Goal: Task Accomplishment & Management: Manage account settings

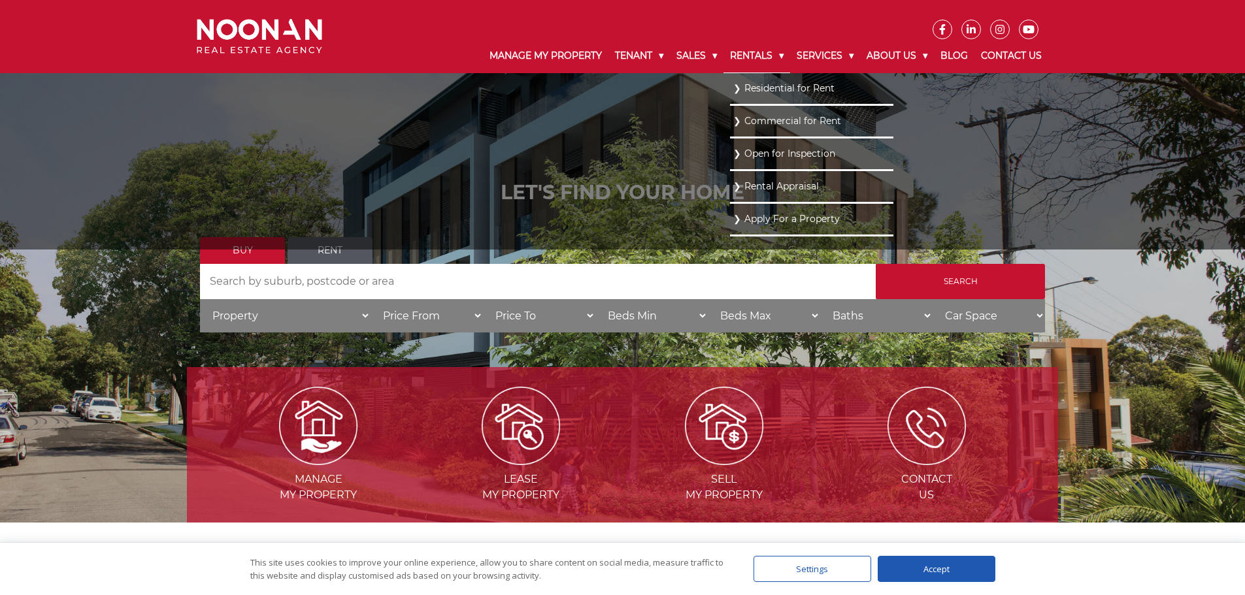
click at [741, 57] on link "Rentals" at bounding box center [757, 56] width 67 height 34
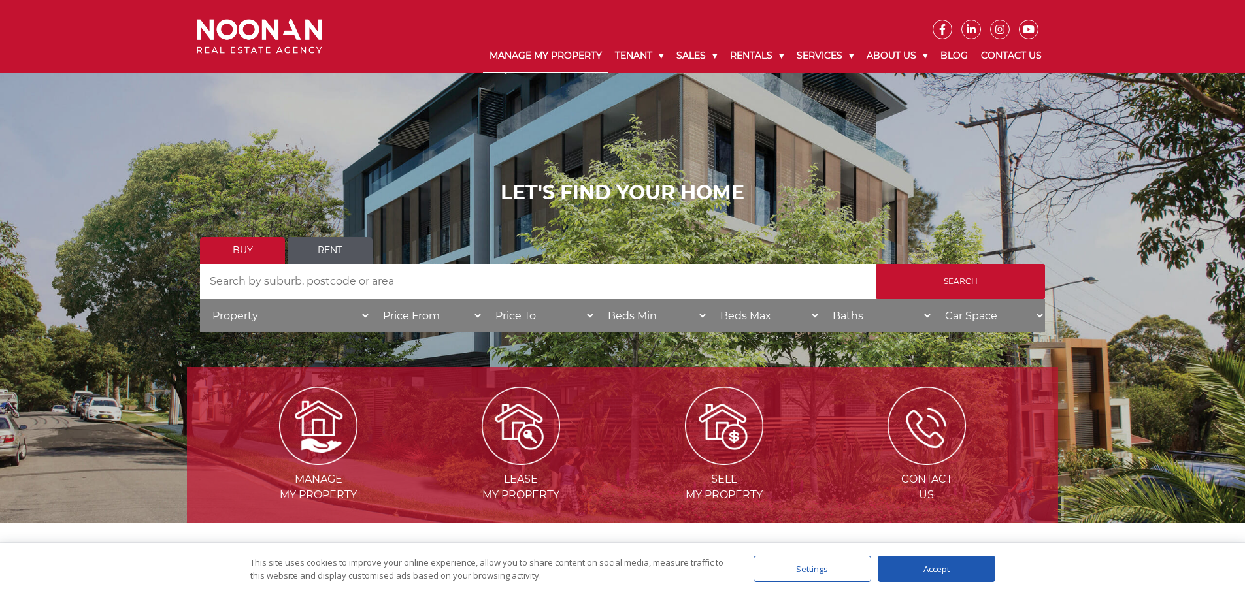
click at [578, 48] on link "Manage My Property" at bounding box center [545, 56] width 125 height 34
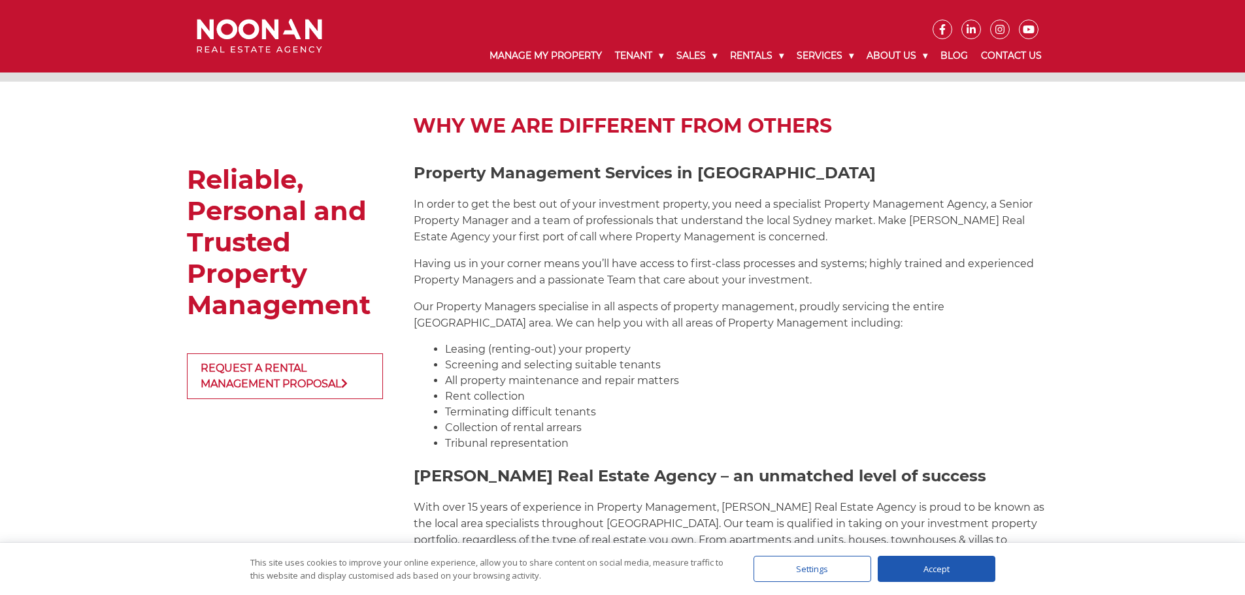
scroll to position [1210, 0]
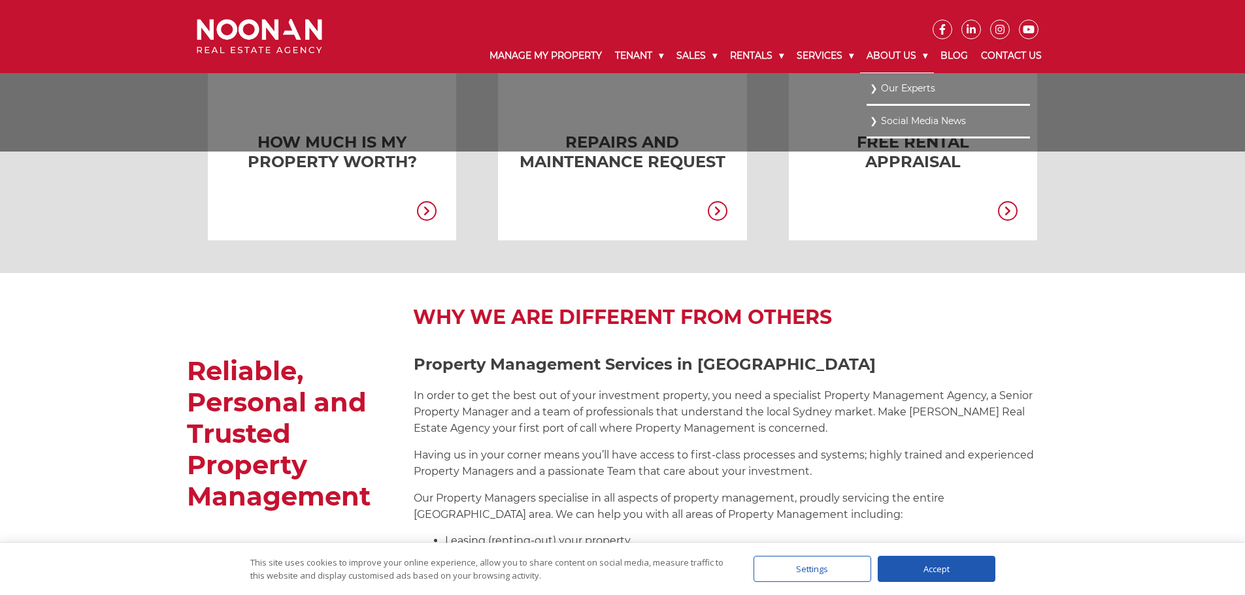
click at [894, 48] on link "About Us" at bounding box center [897, 56] width 74 height 34
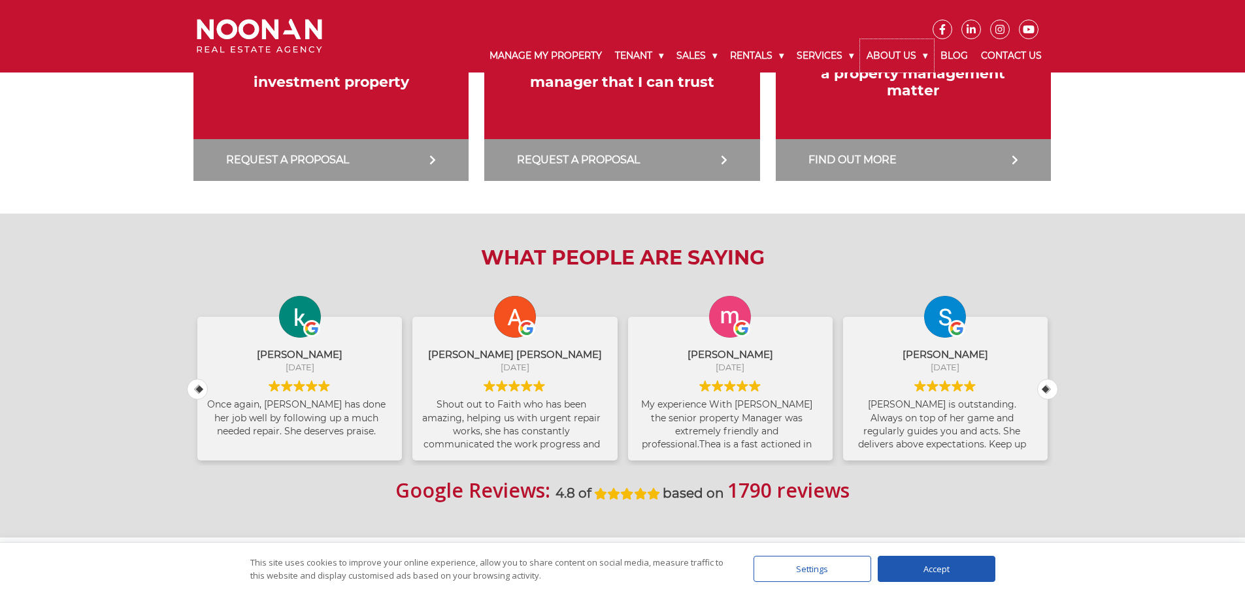
scroll to position [654, 0]
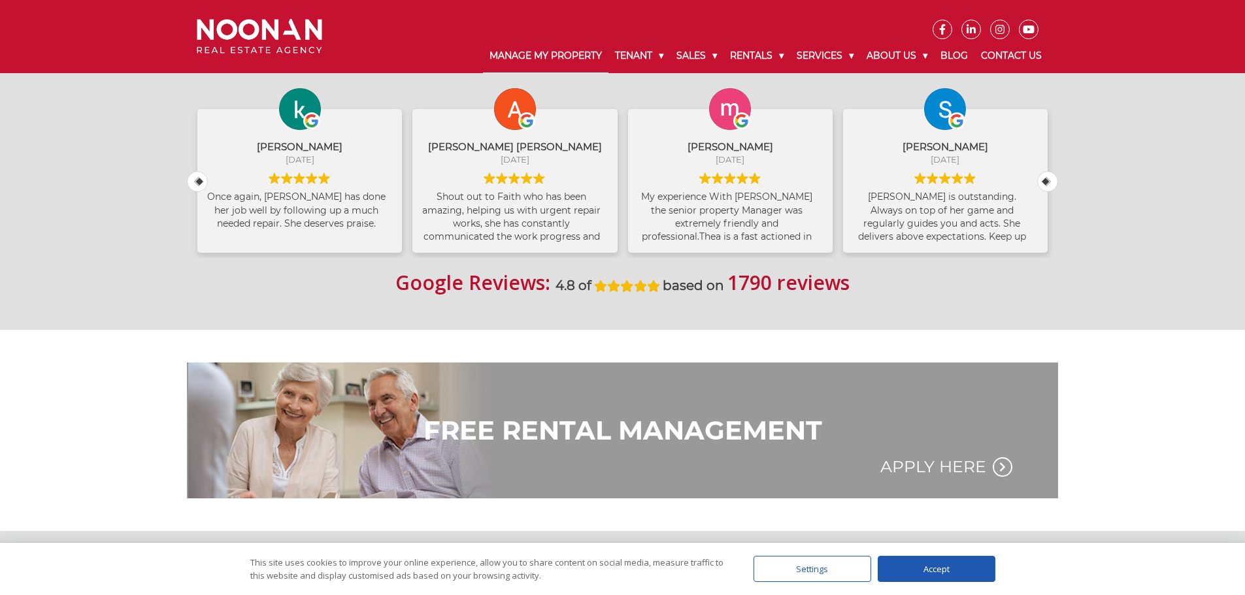
click at [529, 52] on link "Manage My Property" at bounding box center [545, 56] width 125 height 34
